Goal: Task Accomplishment & Management: Complete application form

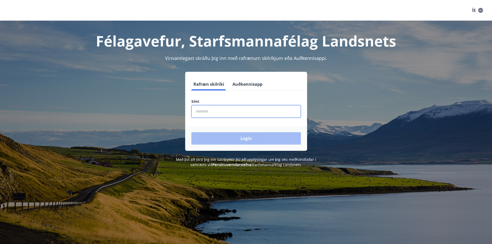
click at [209, 109] on input "phone" at bounding box center [247, 111] width 110 height 13
type input "********"
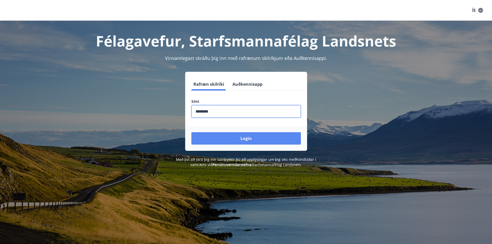
click at [225, 132] on button "Login" at bounding box center [247, 138] width 110 height 12
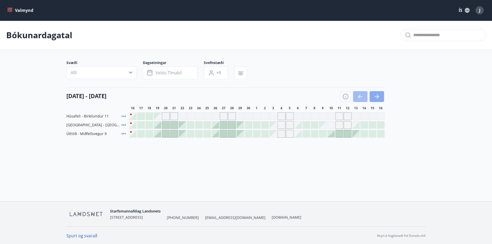
click at [378, 98] on icon "button" at bounding box center [377, 97] width 6 height 6
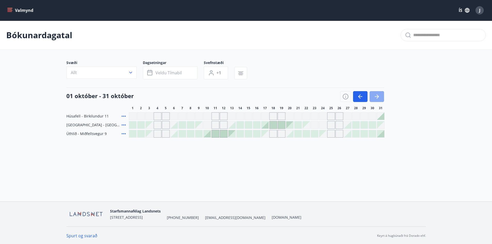
click at [379, 98] on icon "button" at bounding box center [377, 97] width 6 height 6
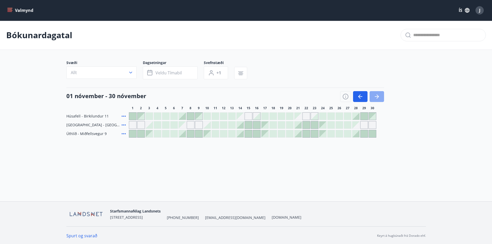
click at [376, 96] on icon "button" at bounding box center [377, 96] width 4 height 1
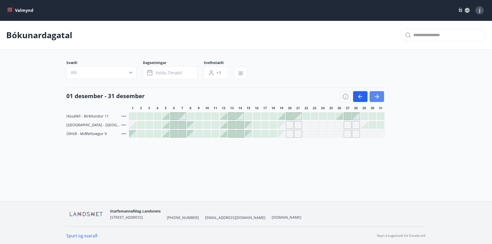
click at [376, 96] on icon "button" at bounding box center [377, 96] width 4 height 1
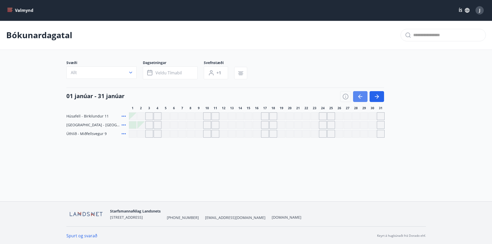
click at [361, 97] on icon "button" at bounding box center [360, 96] width 4 height 1
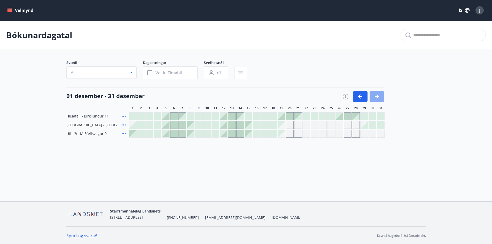
click at [379, 95] on icon "button" at bounding box center [377, 97] width 6 height 6
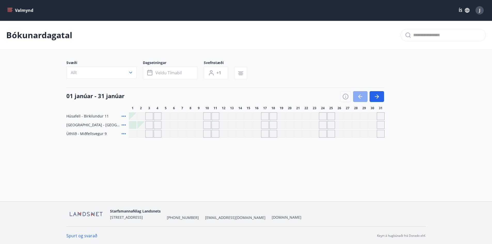
click at [359, 97] on icon "button" at bounding box center [359, 97] width 2 height 4
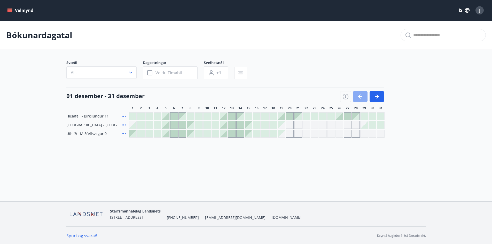
click at [359, 97] on icon "button" at bounding box center [359, 97] width 2 height 4
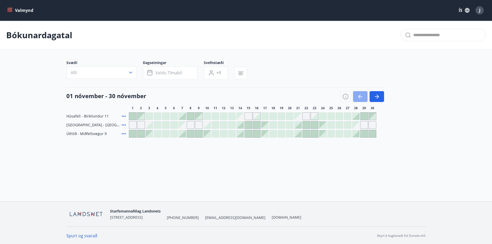
click at [359, 97] on icon "button" at bounding box center [359, 97] width 2 height 4
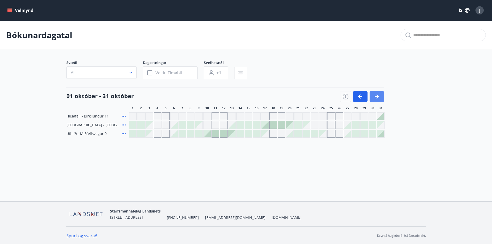
click at [376, 96] on icon "button" at bounding box center [377, 97] width 6 height 6
